Goal: Find specific page/section: Find specific page/section

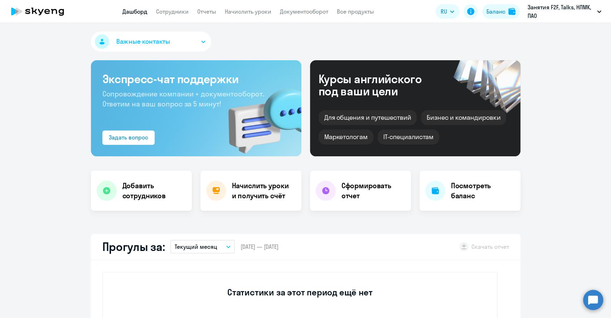
select select "30"
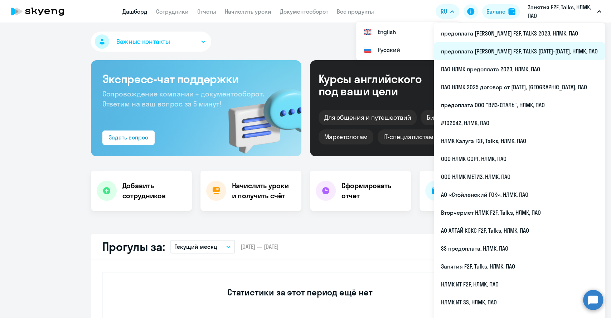
click at [544, 47] on li "предоплата [PERSON_NAME] F2F, TALKS [DATE]-[DATE], НЛМК, ПАО" at bounding box center [519, 51] width 171 height 18
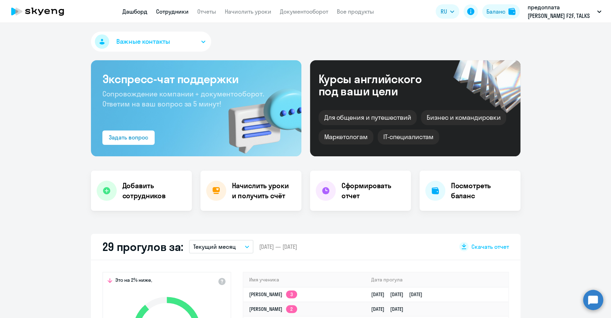
click at [176, 12] on link "Сотрудники" at bounding box center [172, 11] width 33 height 7
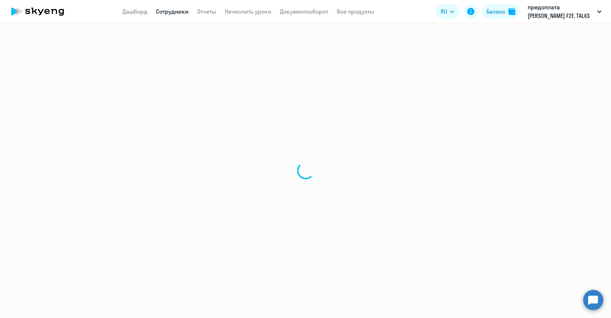
select select "30"
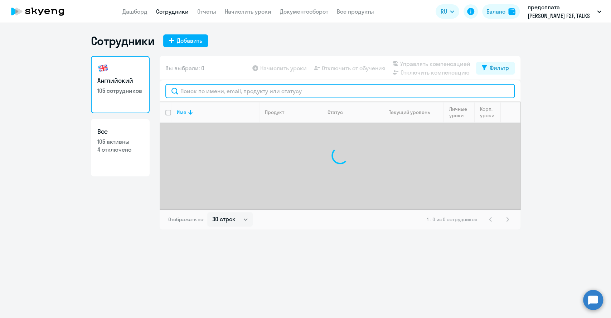
click at [204, 90] on input "text" at bounding box center [339, 91] width 349 height 14
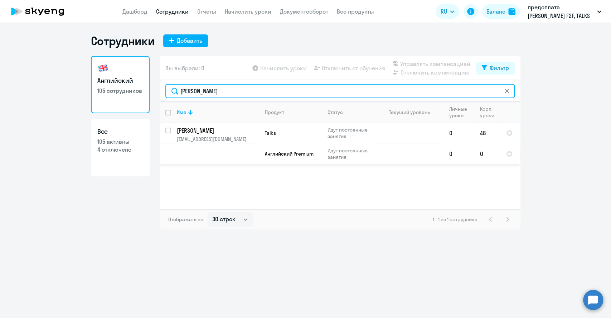
type input "[PERSON_NAME]"
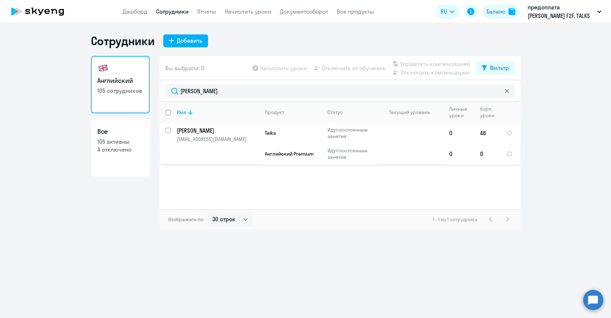
click at [204, 133] on p "[PERSON_NAME]" at bounding box center [217, 130] width 81 height 8
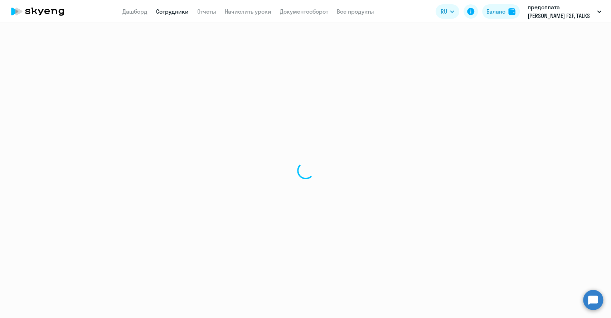
select select "english"
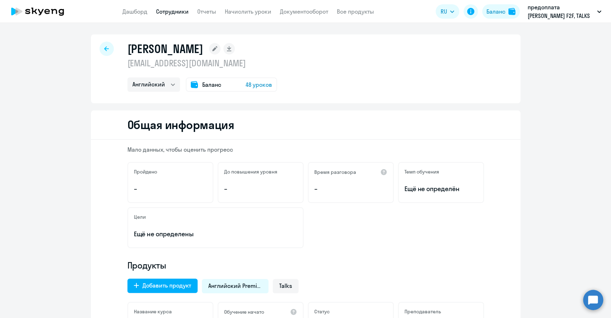
click at [166, 55] on h1 "[PERSON_NAME]" at bounding box center [165, 49] width 76 height 14
click at [104, 49] on icon at bounding box center [106, 48] width 5 height 5
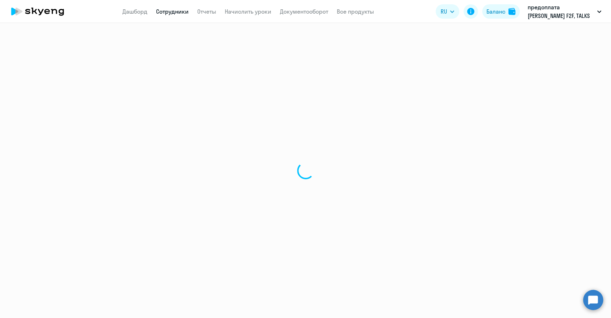
select select "30"
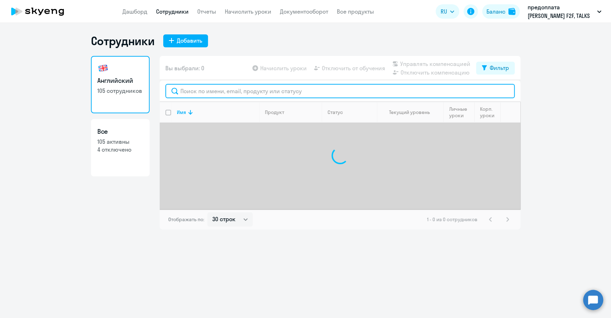
click at [194, 92] on input "text" at bounding box center [339, 91] width 349 height 14
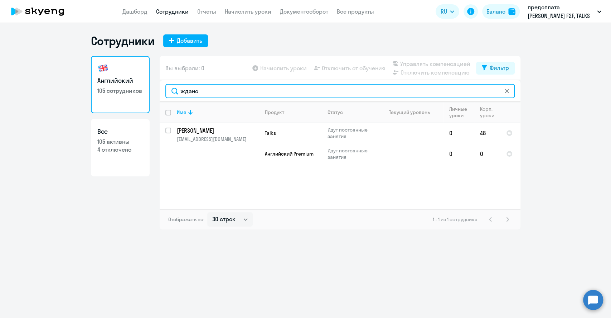
type input "ждано"
